Goal: Find specific page/section: Find specific page/section

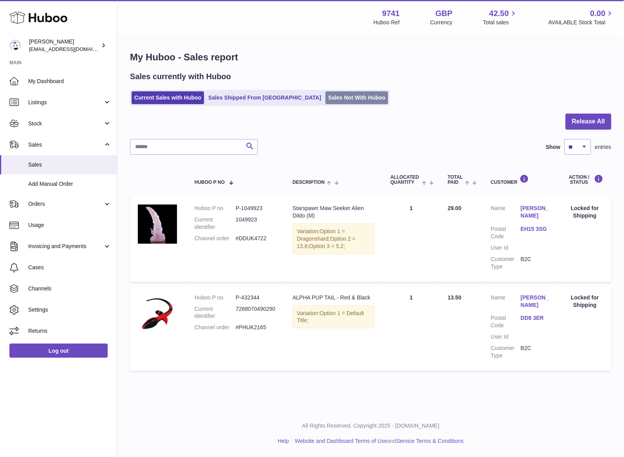
click at [326, 100] on link "Sales Not With Huboo" at bounding box center [357, 97] width 63 height 13
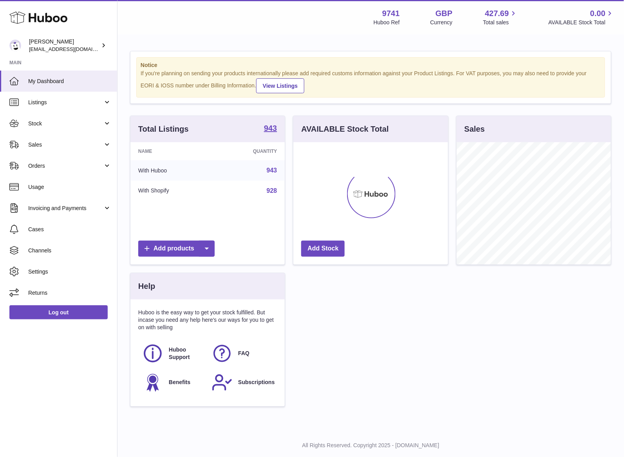
scroll to position [122, 155]
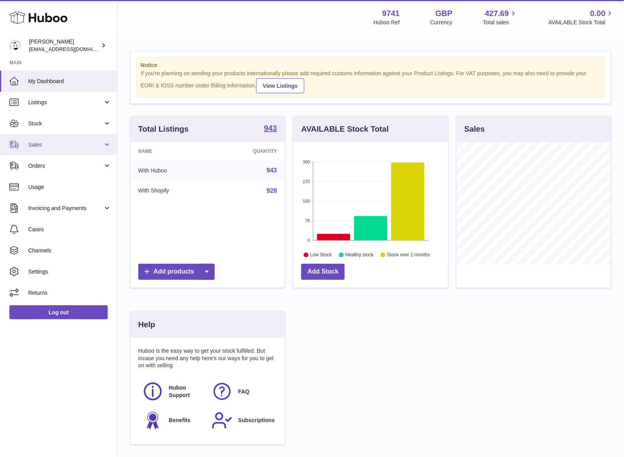
click at [38, 145] on span "Sales" at bounding box center [65, 144] width 75 height 7
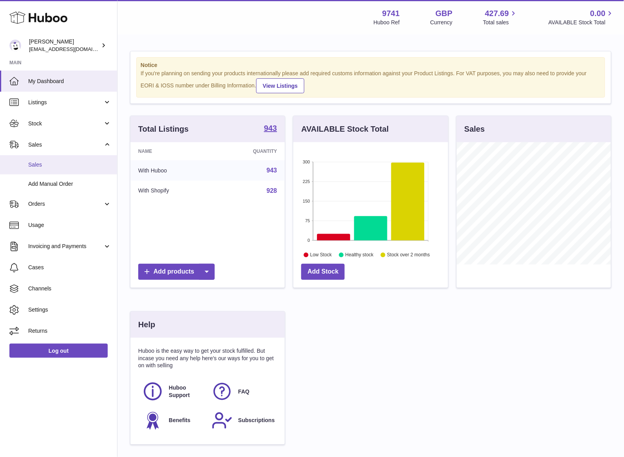
click at [45, 168] on link "Sales" at bounding box center [58, 164] width 117 height 19
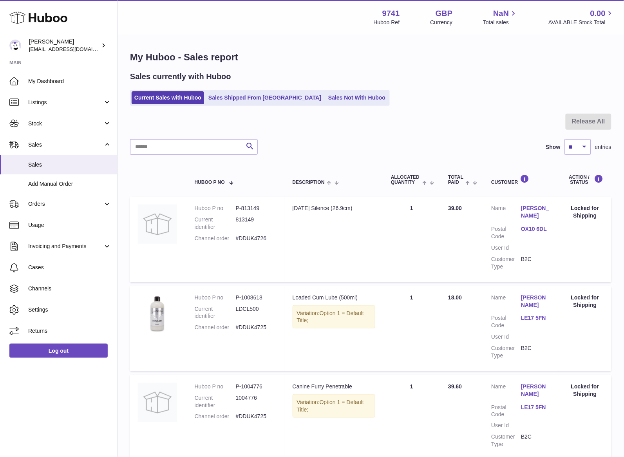
click at [326, 102] on link "Sales Not With Huboo" at bounding box center [357, 97] width 63 height 13
